Goal: Information Seeking & Learning: Learn about a topic

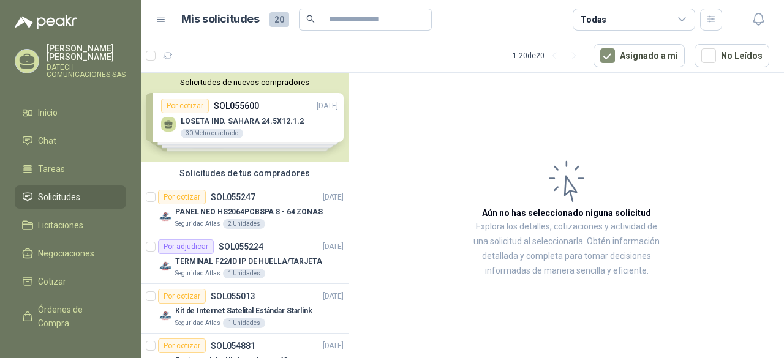
click at [51, 193] on span "Solicitudes" at bounding box center [59, 197] width 42 height 13
click at [287, 210] on p "PANEL NEO HS2064PCBSPA 8 - 64 ZONAS" at bounding box center [249, 212] width 148 height 12
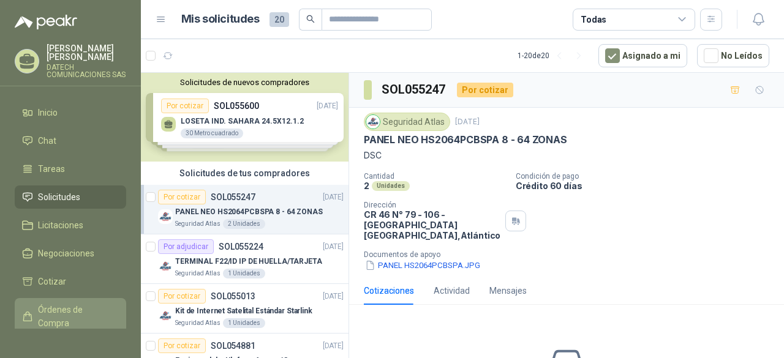
click at [76, 312] on span "Órdenes de Compra" at bounding box center [76, 316] width 77 height 27
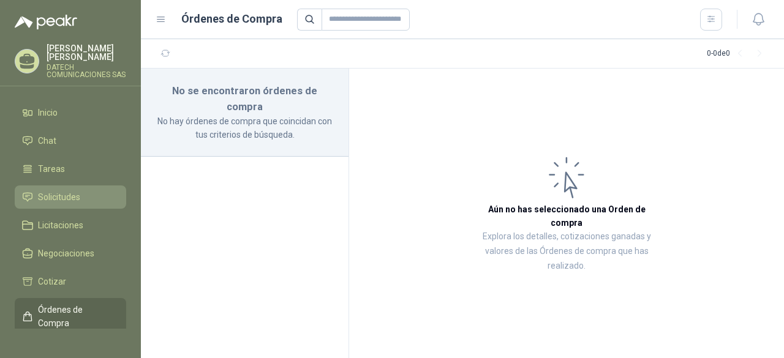
click at [71, 195] on span "Solicitudes" at bounding box center [59, 197] width 42 height 13
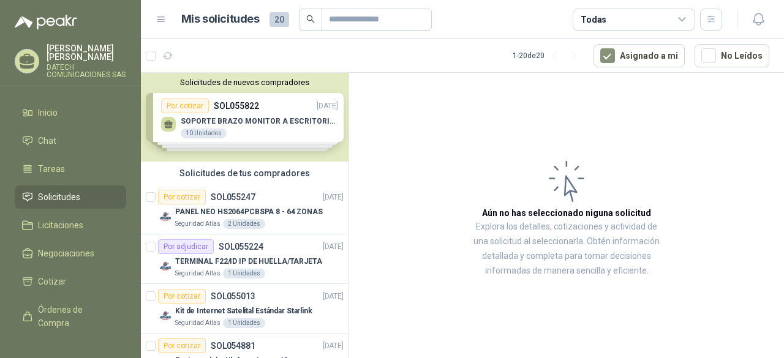
click at [262, 121] on div "Solicitudes de nuevos compradores Por cotizar SOL055822 12/09/25 SOPORTE BRAZO …" at bounding box center [245, 117] width 208 height 89
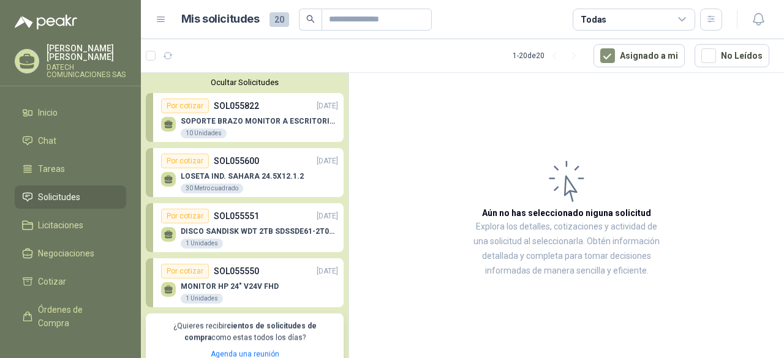
click at [260, 118] on p "SOPORTE BRAZO MONITOR A ESCRITORIO NBF80" at bounding box center [259, 121] width 157 height 9
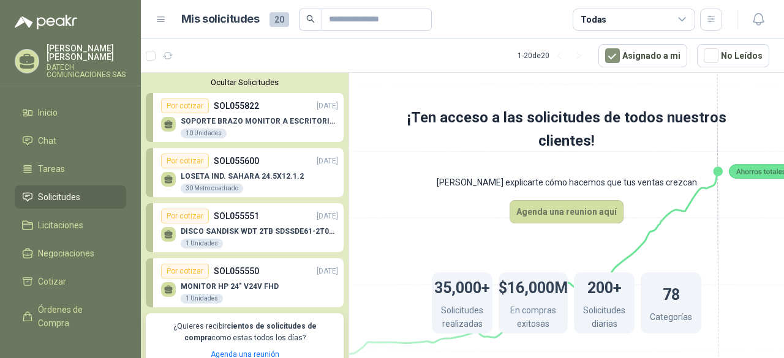
click at [242, 108] on p "SOL055822" at bounding box center [236, 105] width 45 height 13
click at [239, 220] on p "SOL055551" at bounding box center [236, 216] width 45 height 13
click at [573, 211] on button "Agenda una reunion aquí" at bounding box center [567, 211] width 114 height 23
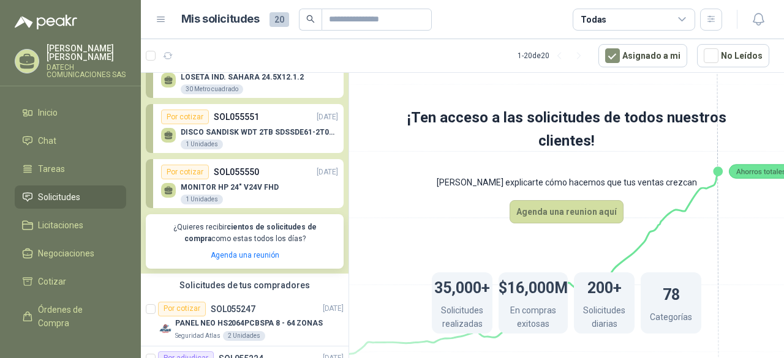
scroll to position [245, 0]
